Goal: Information Seeking & Learning: Find specific page/section

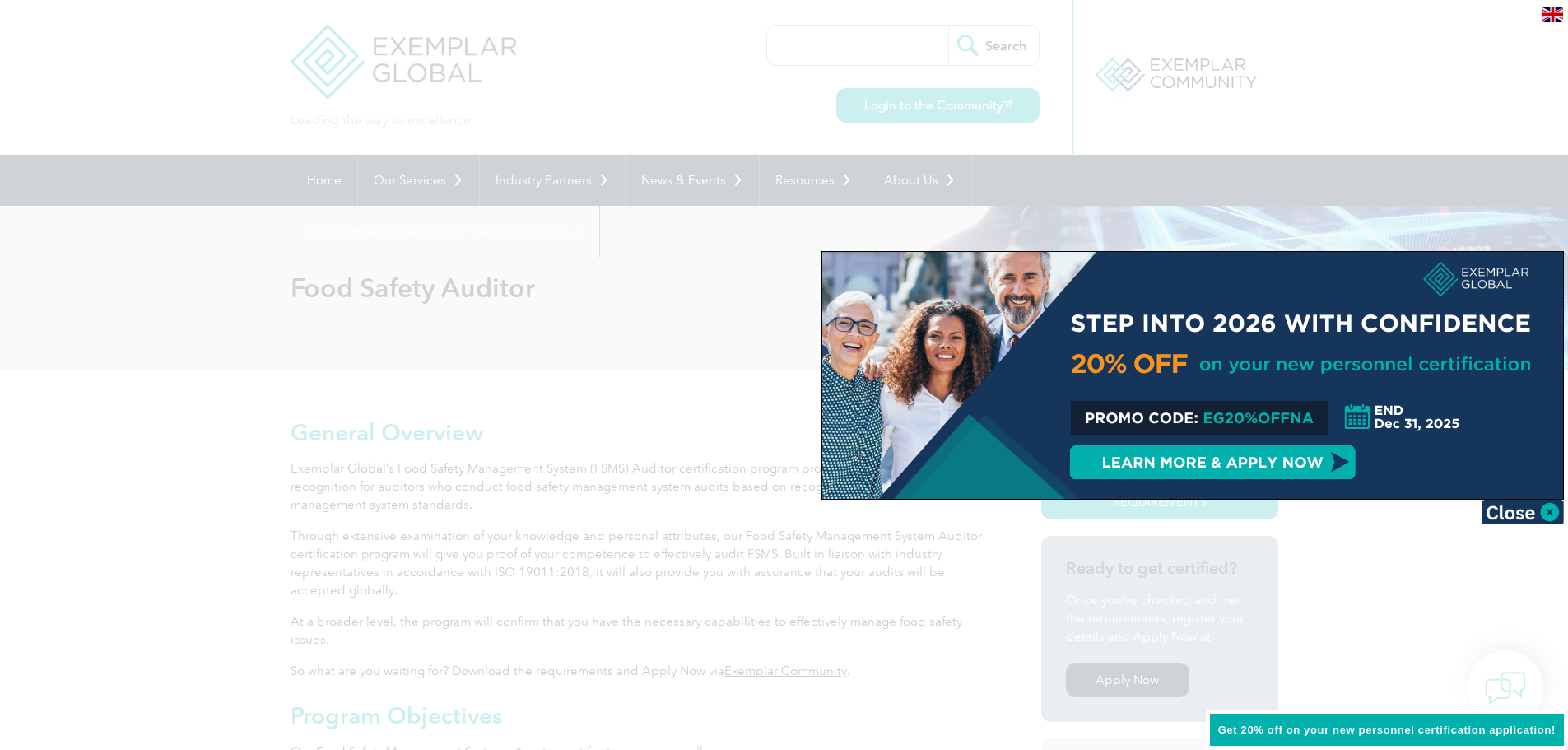
click at [1411, 598] on div at bounding box center [784, 375] width 1568 height 750
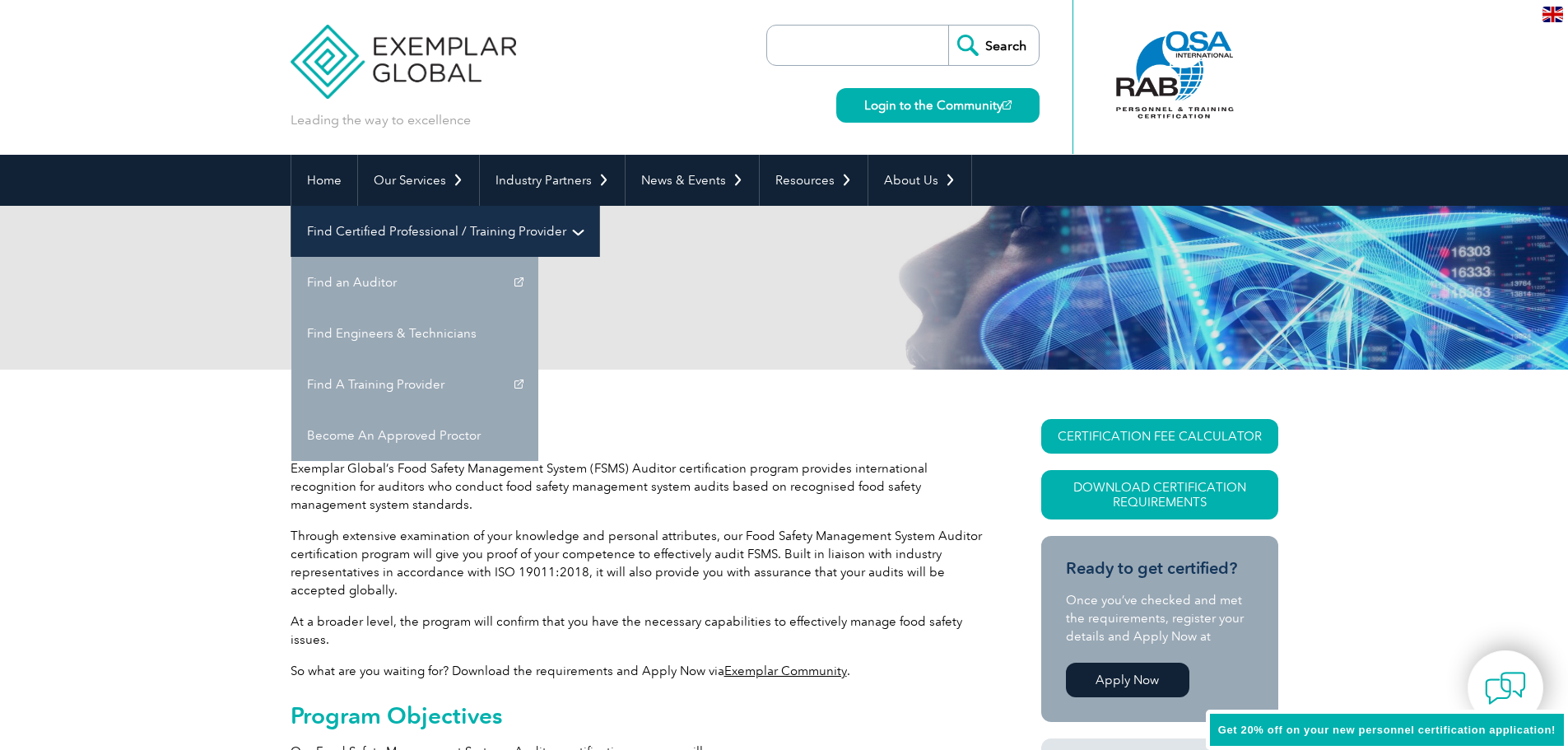
click at [600, 206] on link "Find Certified Professional / Training Provider" at bounding box center [445, 232] width 308 height 51
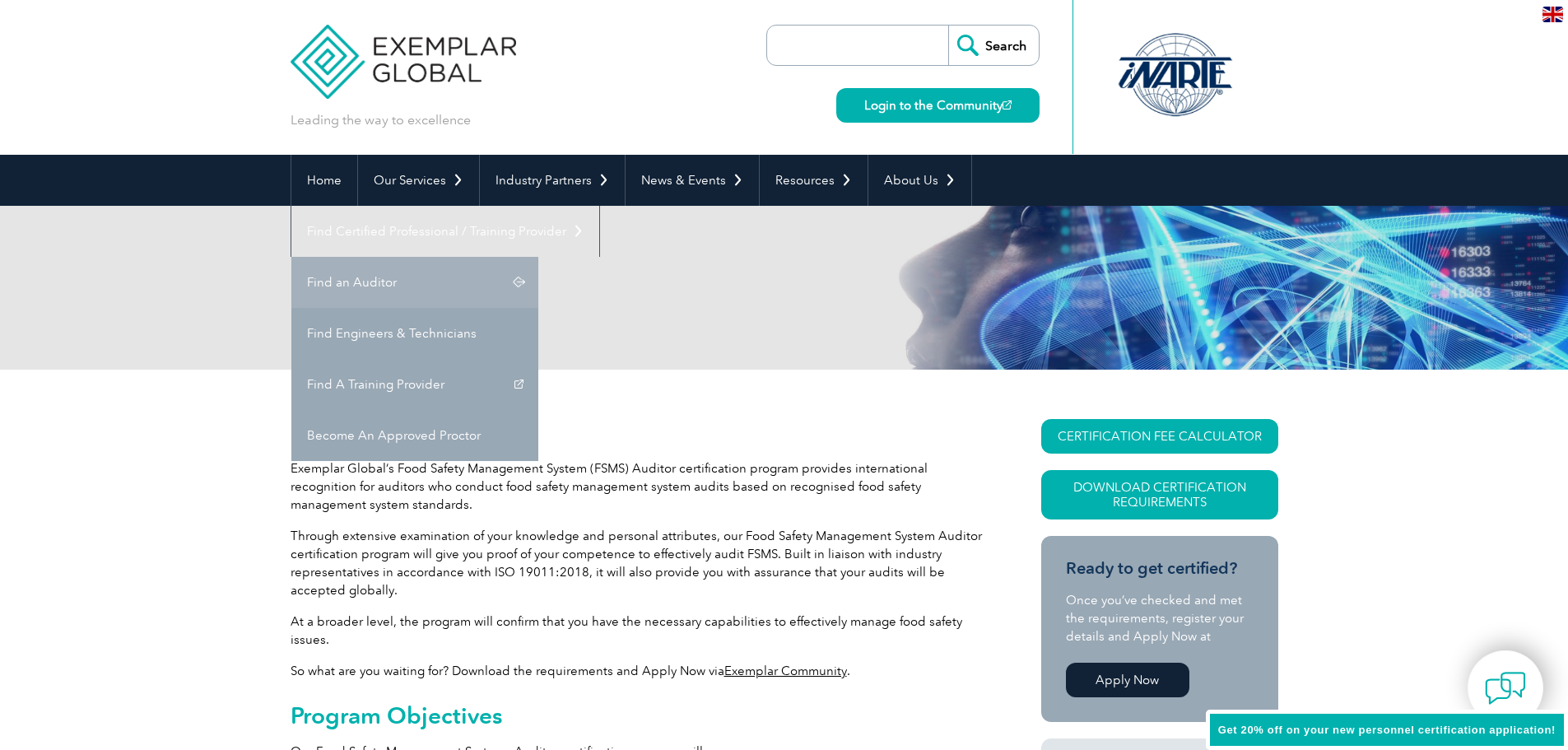
click at [538, 257] on link "Find an Auditor" at bounding box center [415, 283] width 247 height 51
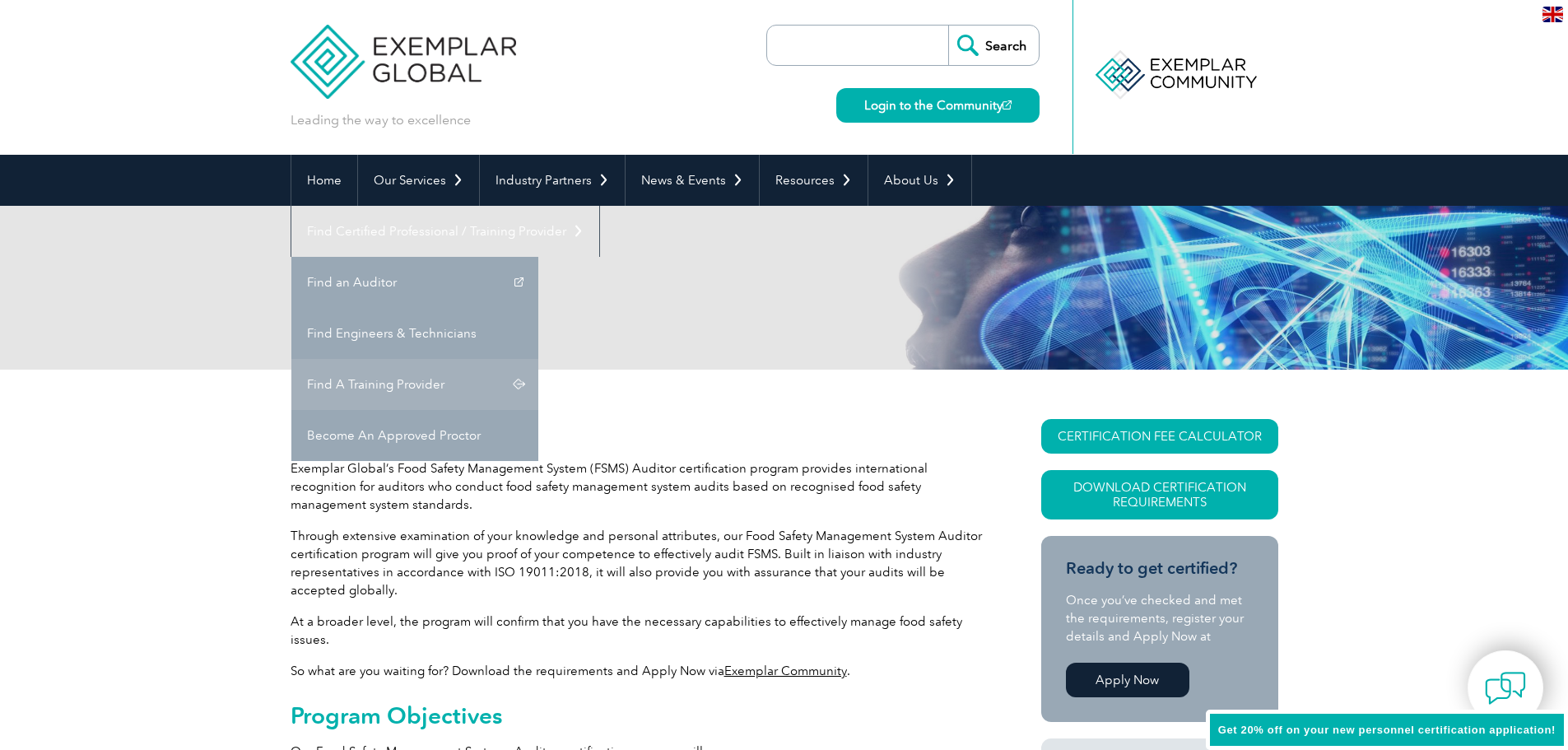
click at [538, 359] on link "Find A Training Provider" at bounding box center [415, 384] width 247 height 51
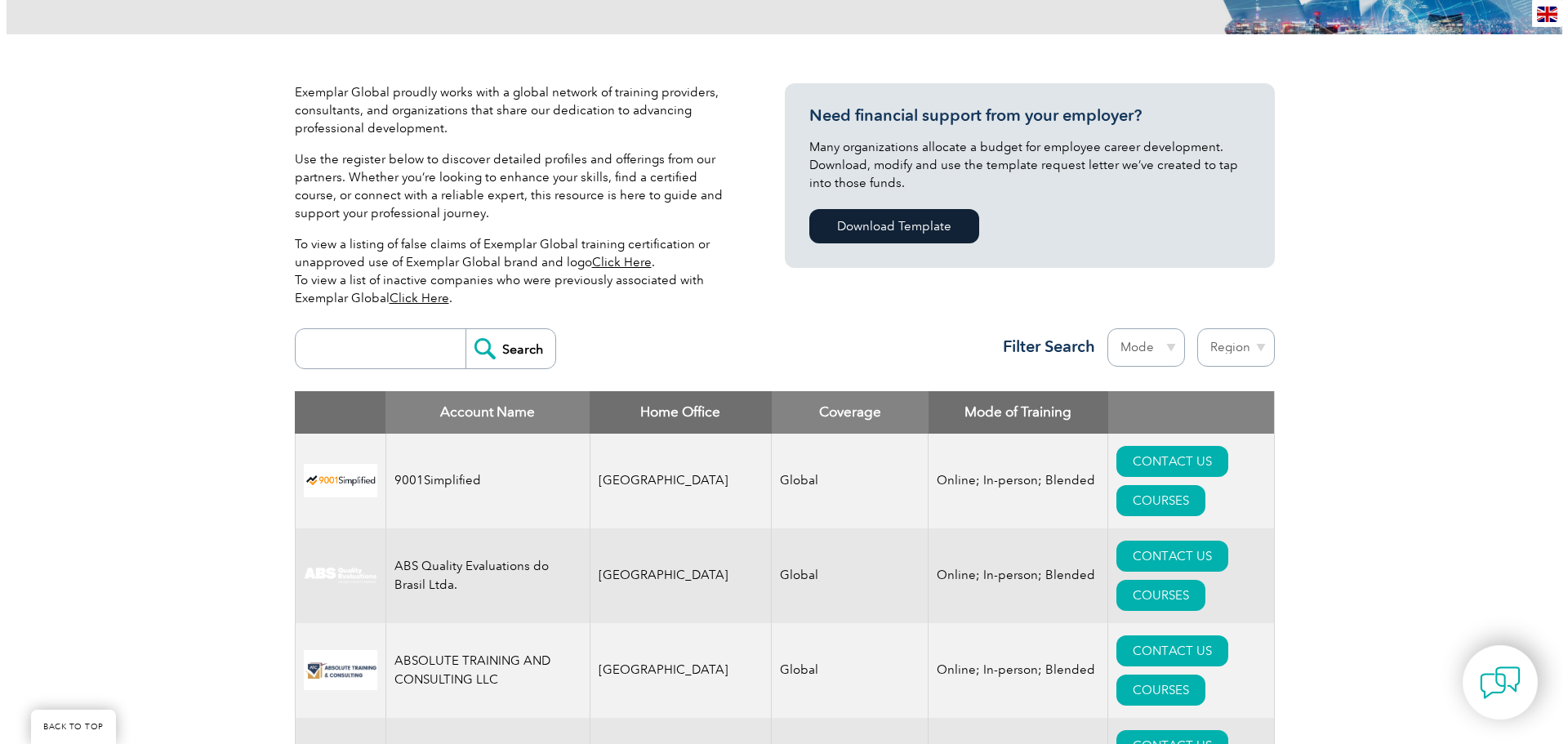
scroll to position [653, 0]
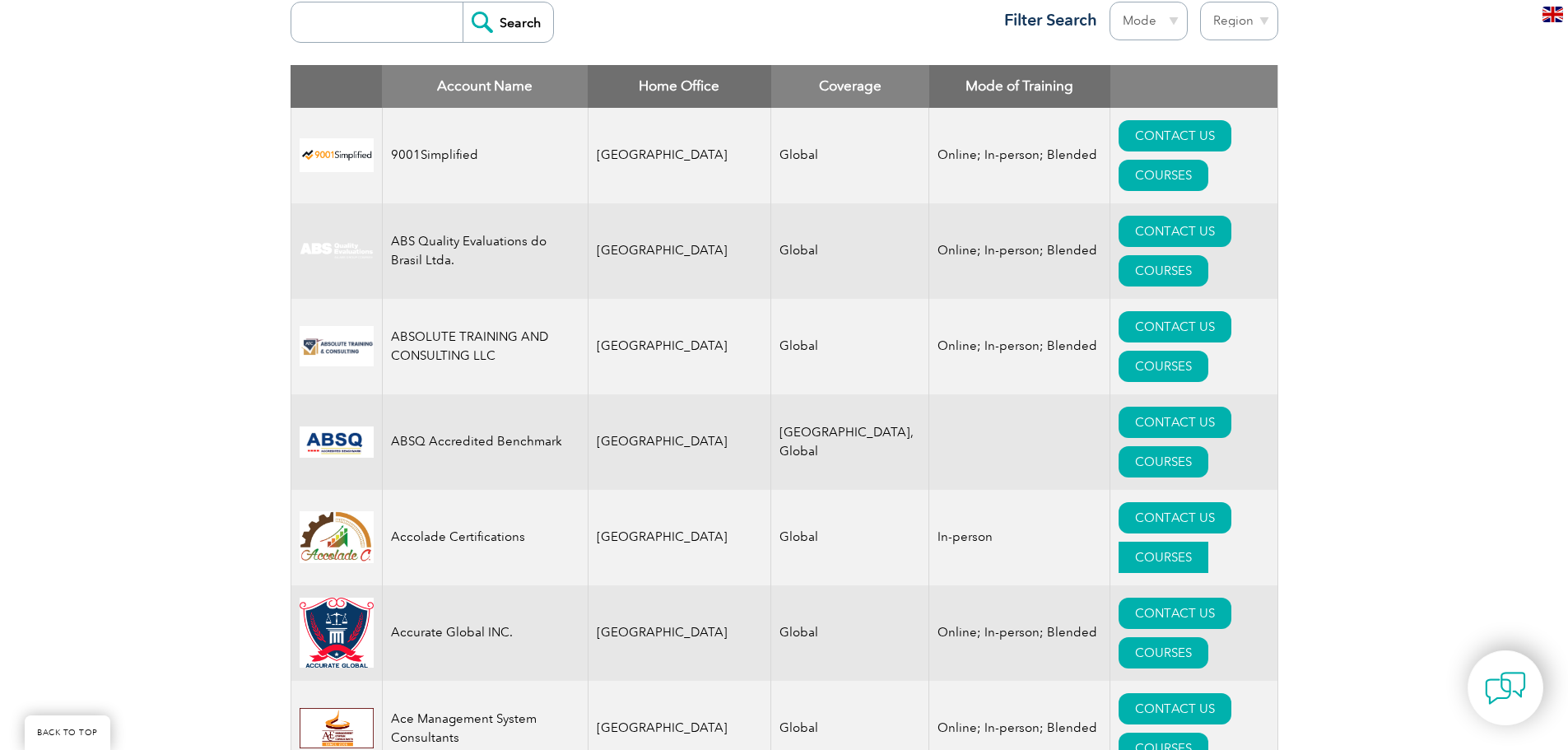
click at [1203, 542] on link "COURSES" at bounding box center [1163, 557] width 90 height 31
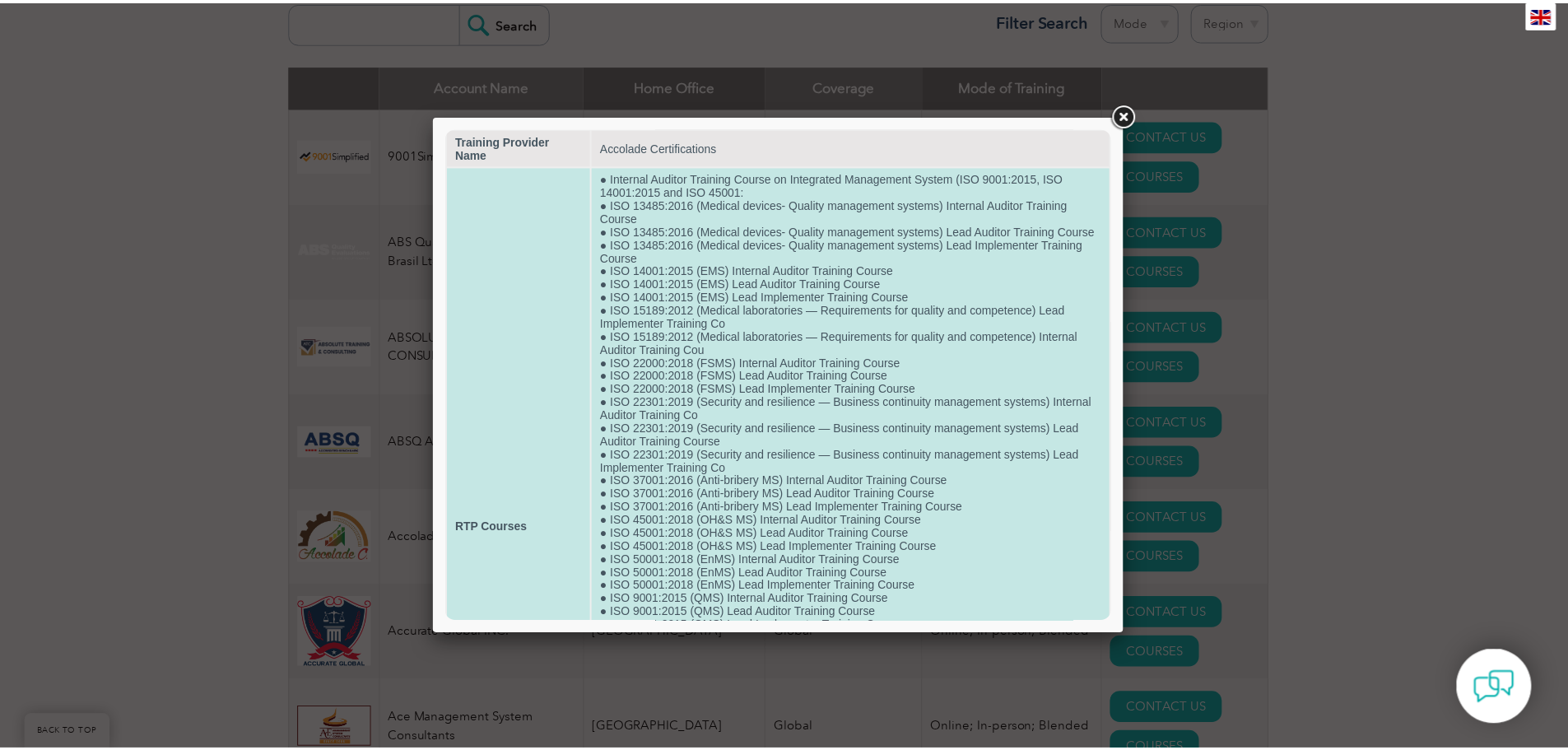
scroll to position [0, 0]
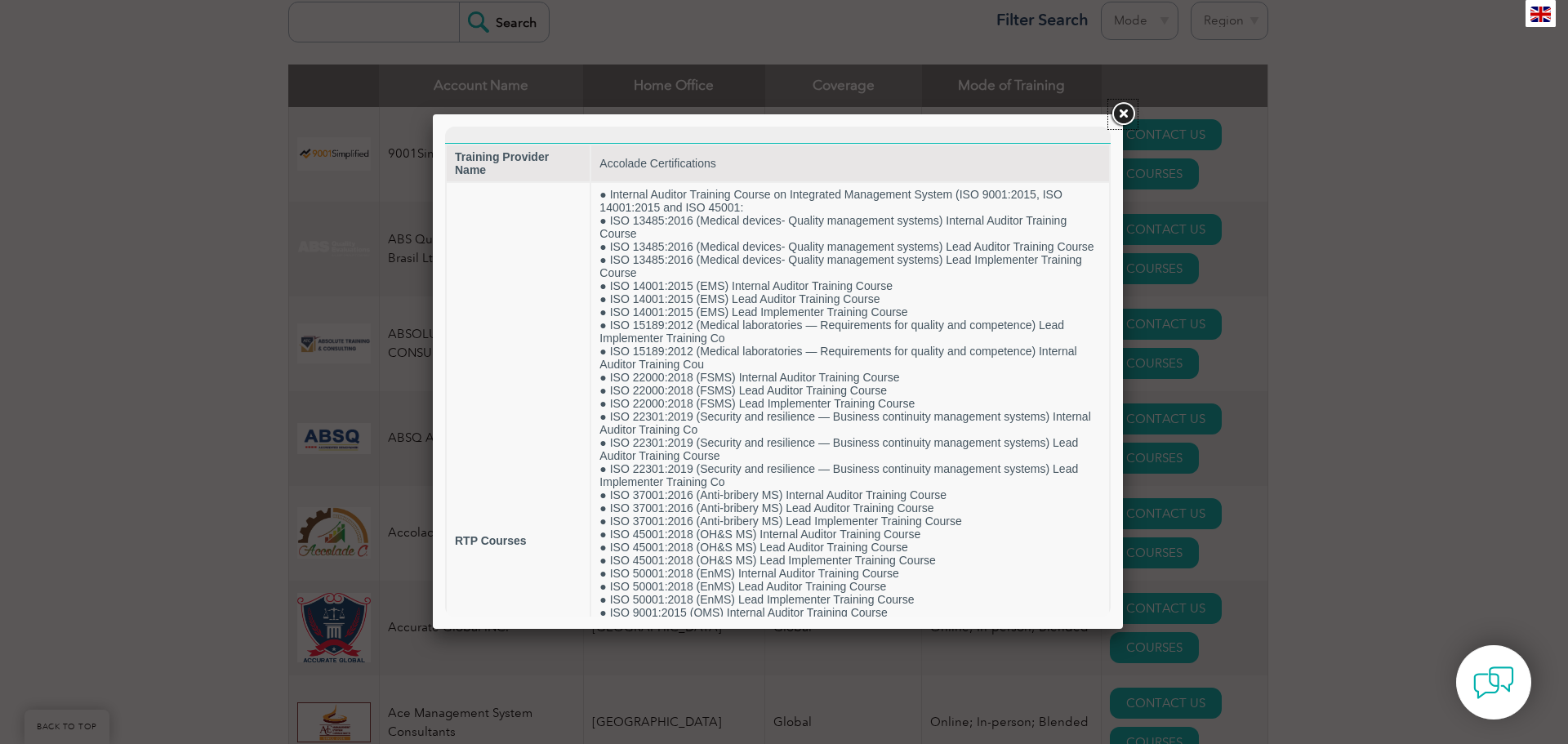
click at [1129, 112] on link at bounding box center [1123, 114] width 29 height 29
